Goal: Information Seeking & Learning: Find specific fact

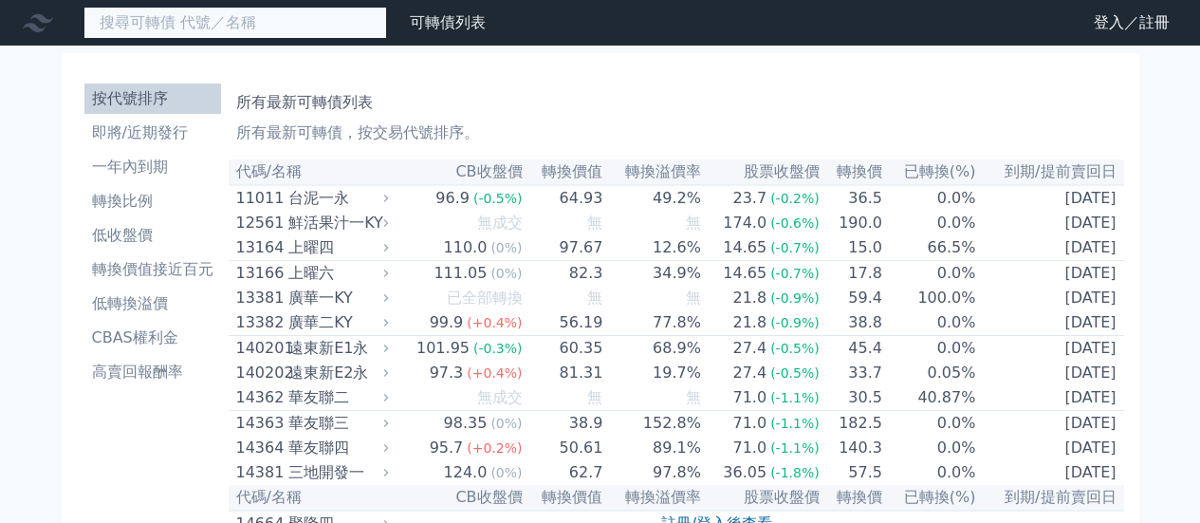
click at [229, 31] on input at bounding box center [235, 23] width 304 height 32
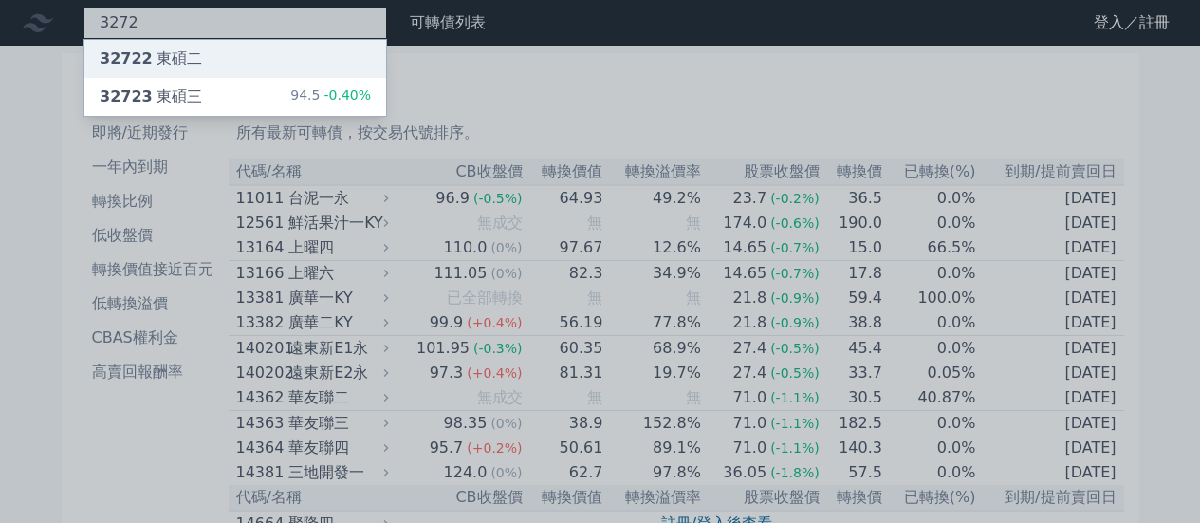
type input "3272"
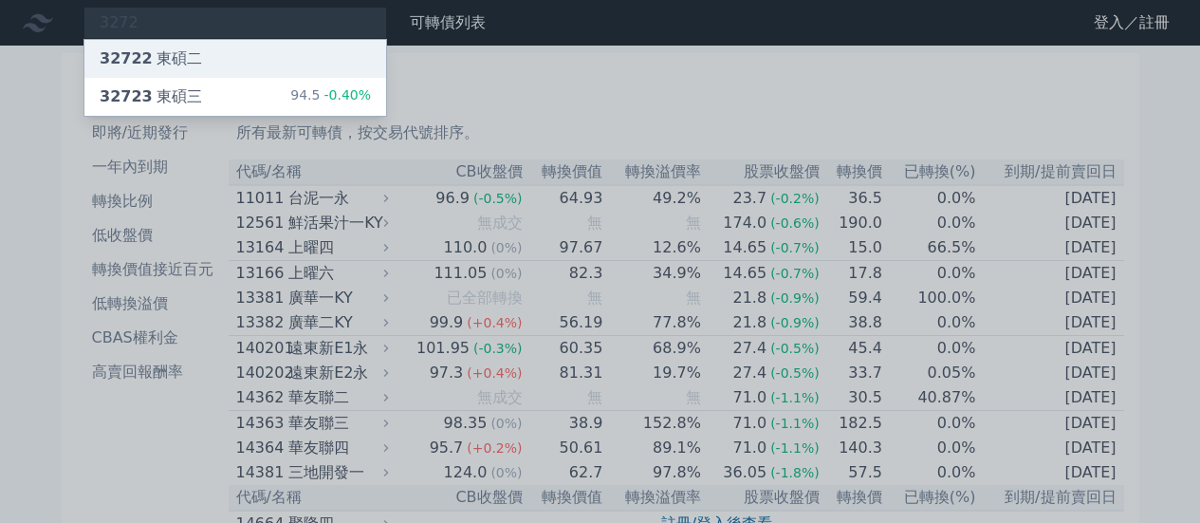
click at [259, 59] on div "32722 東碩二" at bounding box center [235, 59] width 302 height 38
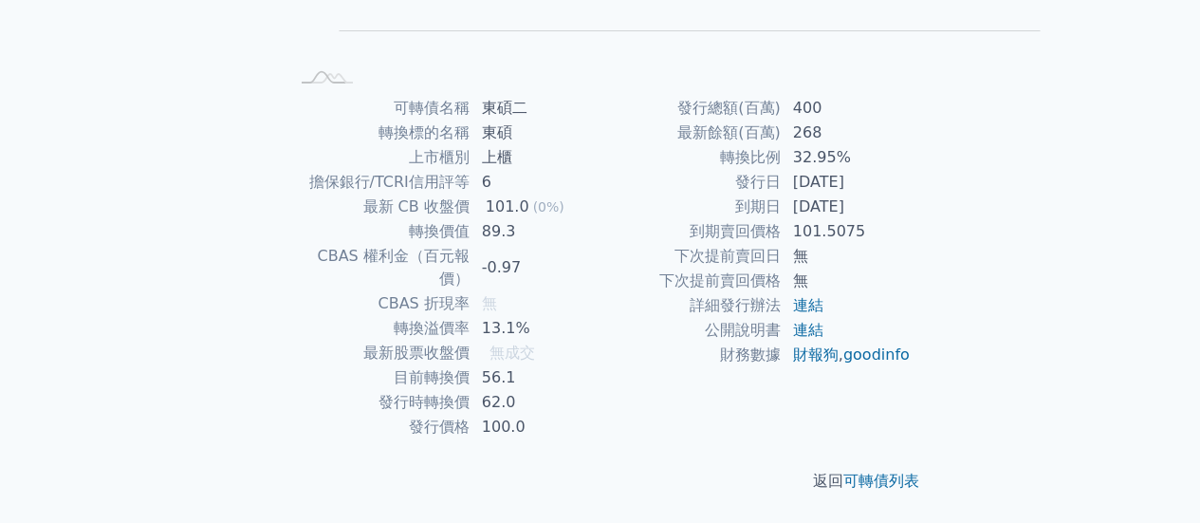
scroll to position [474, 0]
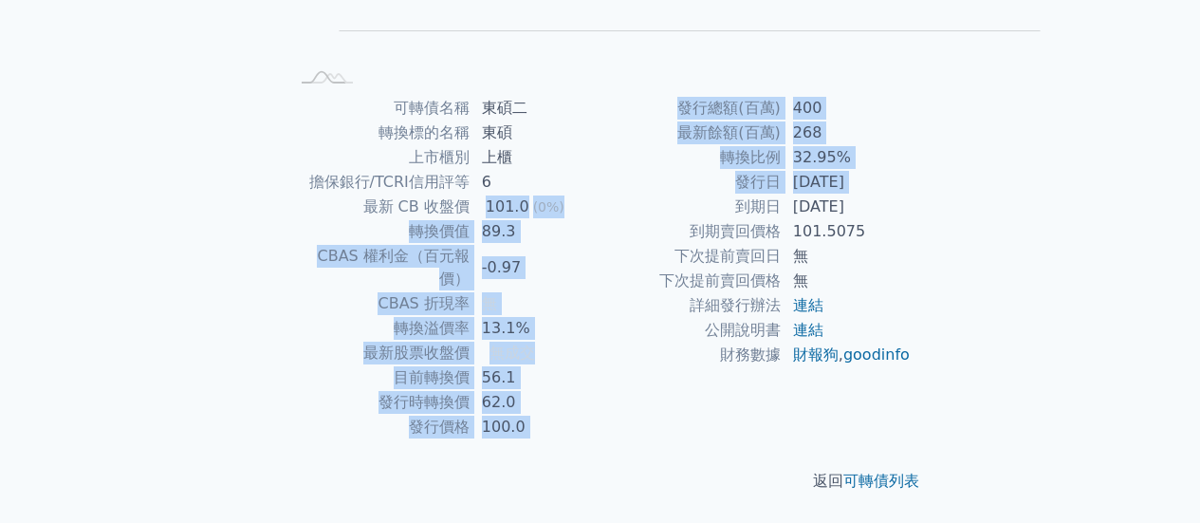
drag, startPoint x: 452, startPoint y: 182, endPoint x: 605, endPoint y: 183, distance: 153.7
click at [605, 183] on div "可轉債名稱 東碩二 轉換標的名稱 東碩 上市櫃別 上櫃 擔保銀行/TCRI信用評等 6 最新 CB 收盤價 101.0 (0%) 轉換價值 89.3 CBAS…" at bounding box center [601, 267] width 668 height 343
click at [605, 194] on td "到期日" at bounding box center [690, 206] width 181 height 25
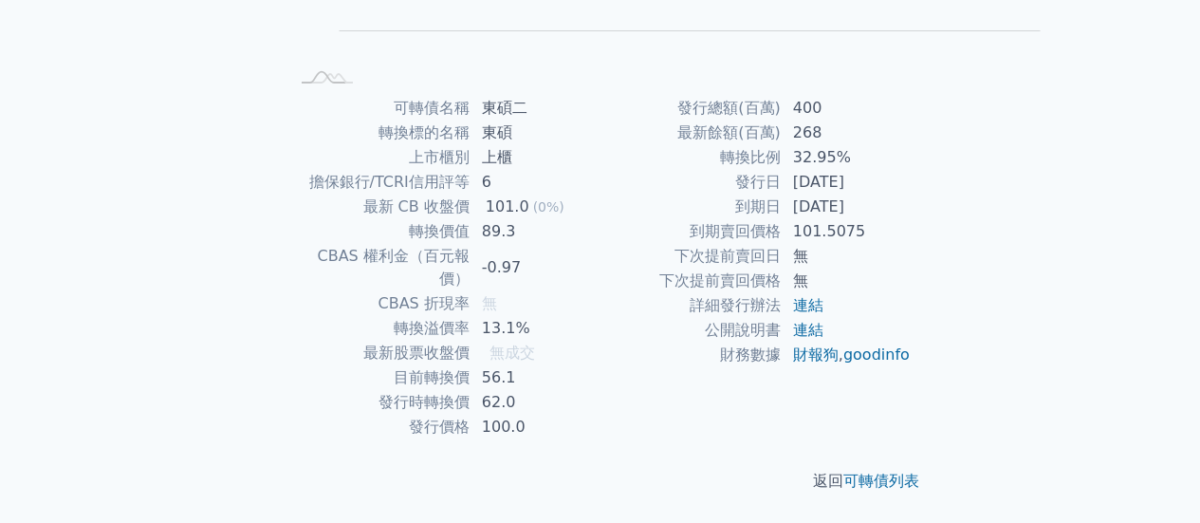
scroll to position [414, 0]
drag, startPoint x: 449, startPoint y: 132, endPoint x: 519, endPoint y: 135, distance: 70.3
click at [519, 120] on td "東碩二" at bounding box center [536, 108] width 130 height 25
copy td "東碩二"
